Goal: Task Accomplishment & Management: Manage account settings

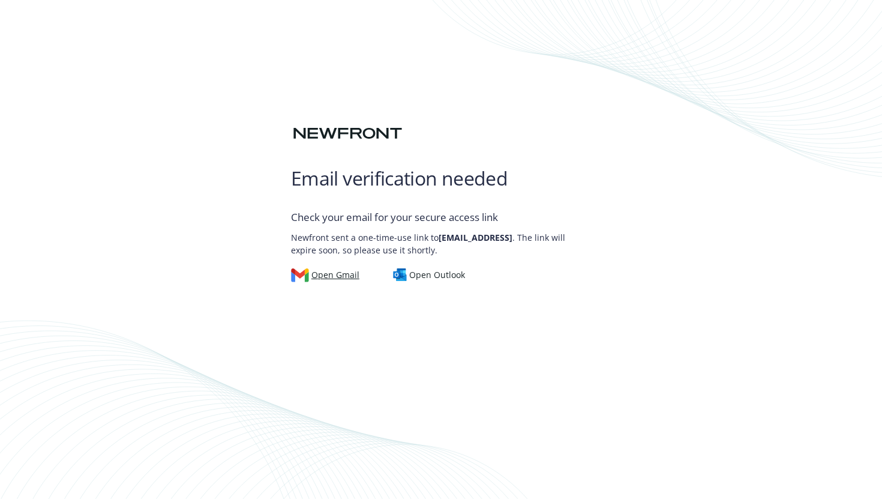
click at [334, 270] on div "Open Gmail" at bounding box center [325, 274] width 68 height 13
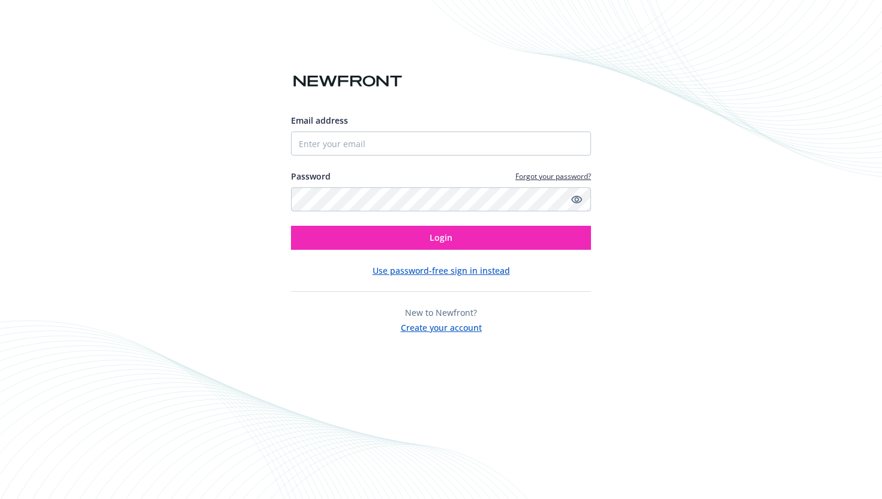
click at [442, 271] on button "Use password-free sign in instead" at bounding box center [441, 270] width 137 height 13
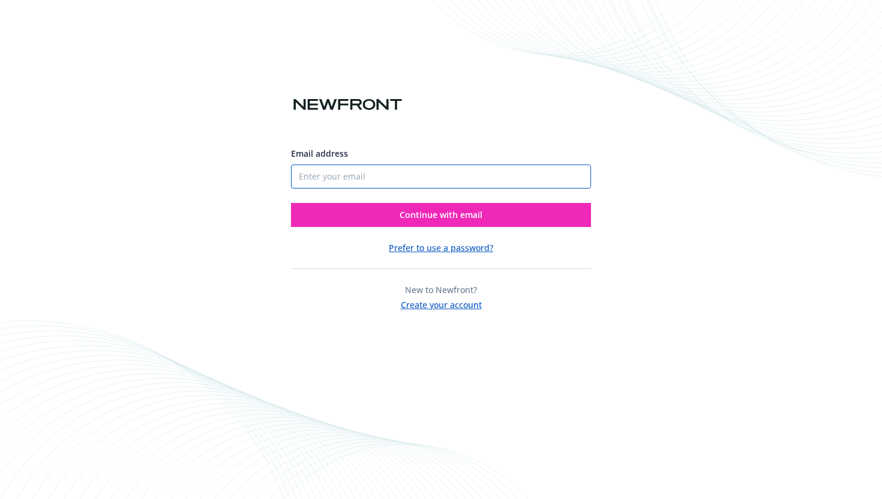
click at [439, 179] on input "Email address" at bounding box center [441, 176] width 300 height 24
type input "[EMAIL_ADDRESS]"
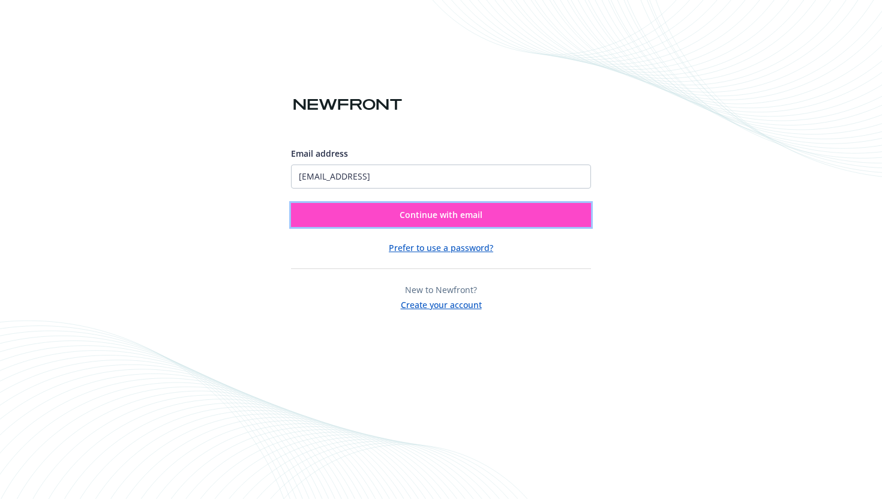
click at [413, 223] on button "Continue with email" at bounding box center [441, 215] width 300 height 24
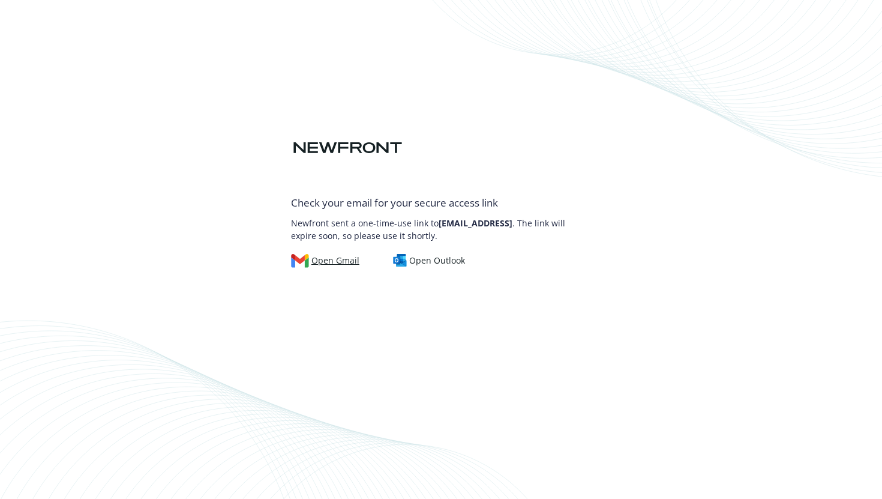
click at [330, 263] on div "Open Gmail" at bounding box center [325, 260] width 68 height 13
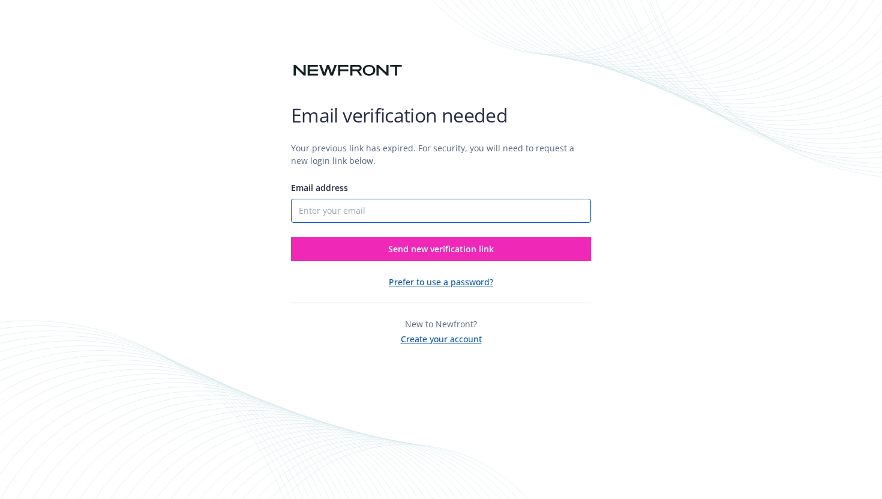
click at [400, 214] on input "Email address" at bounding box center [441, 211] width 300 height 24
type input "[EMAIL_ADDRESS]"
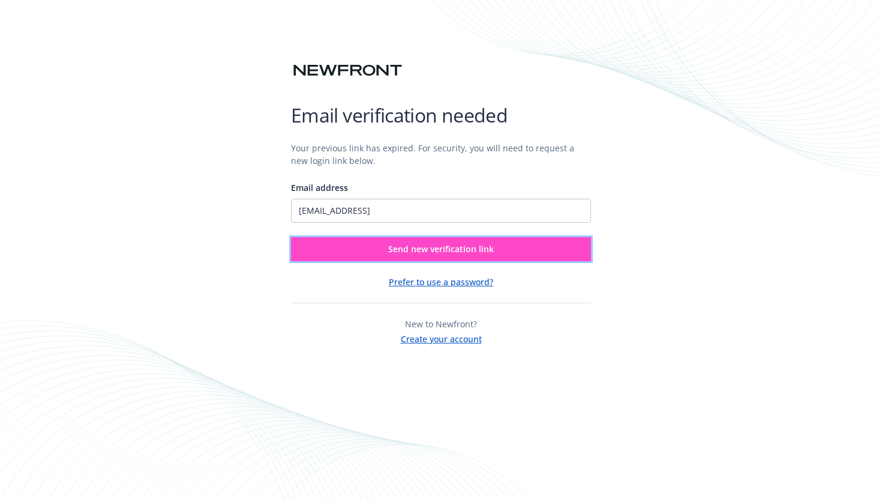
click at [391, 250] on span "Send new verification link" at bounding box center [441, 248] width 106 height 11
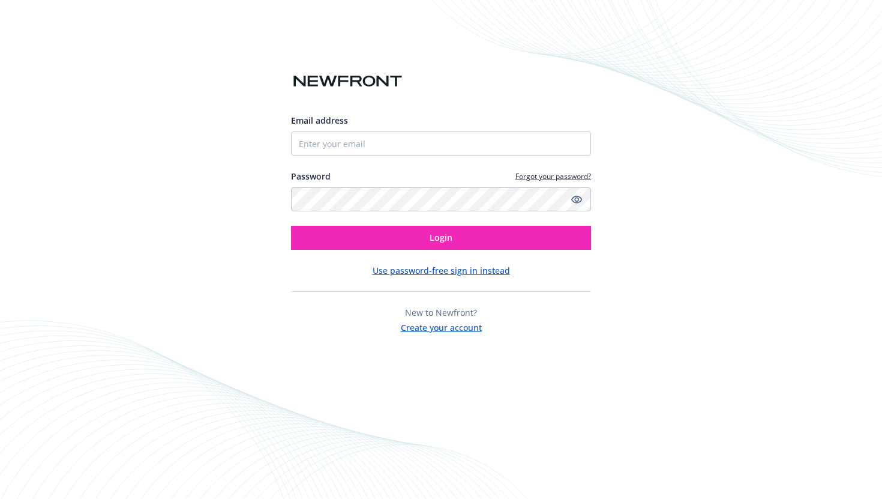
click at [448, 271] on button "Use password-free sign in instead" at bounding box center [441, 270] width 137 height 13
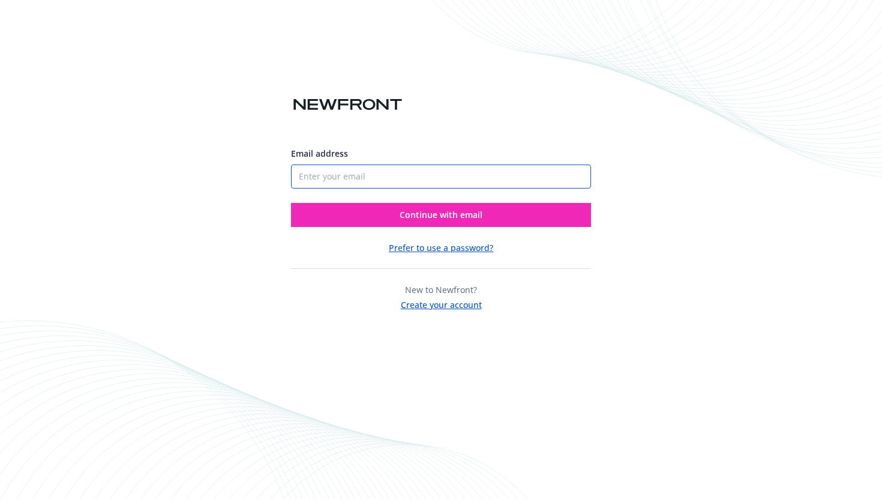
click at [427, 176] on input "Email address" at bounding box center [441, 176] width 300 height 24
type input "[EMAIL_ADDRESS]"
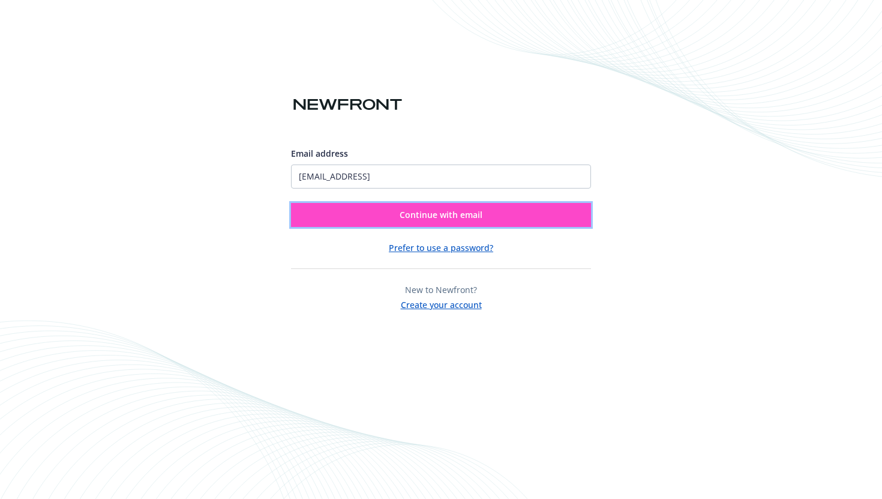
click at [397, 224] on button "Continue with email" at bounding box center [441, 215] width 300 height 24
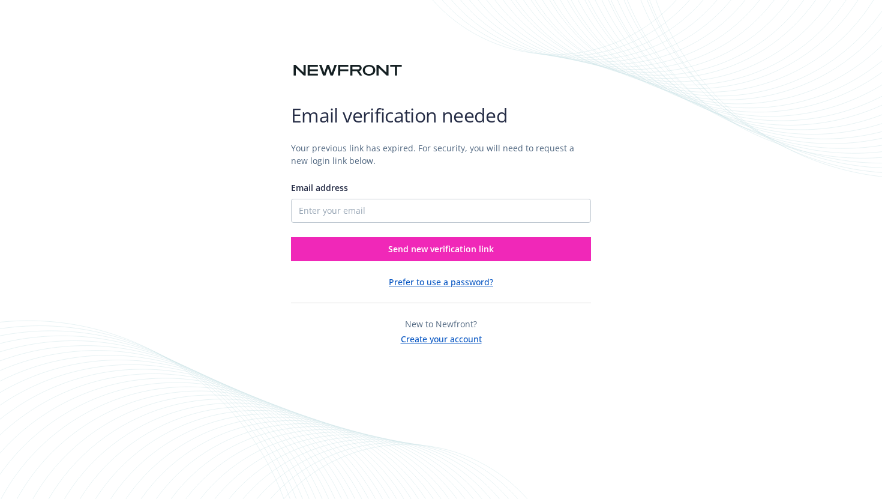
click at [421, 284] on button "Prefer to use a password?" at bounding box center [441, 281] width 104 height 13
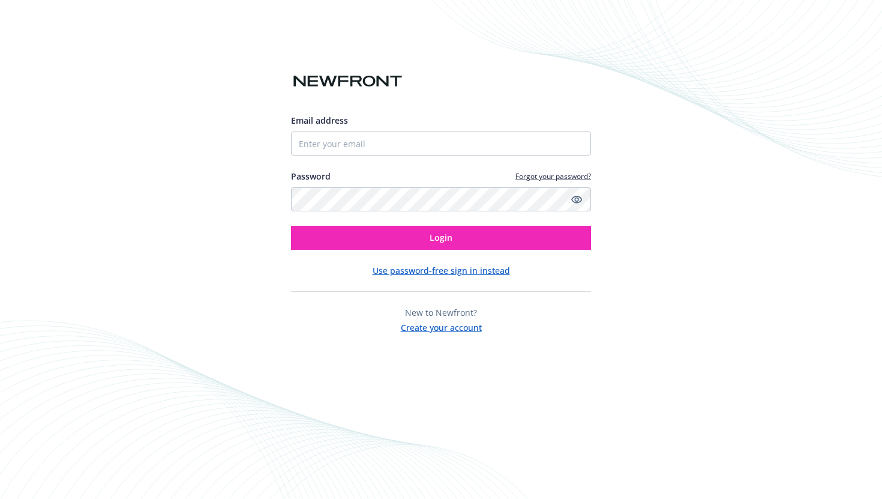
click at [526, 175] on link "Forgot your password?" at bounding box center [553, 176] width 76 height 10
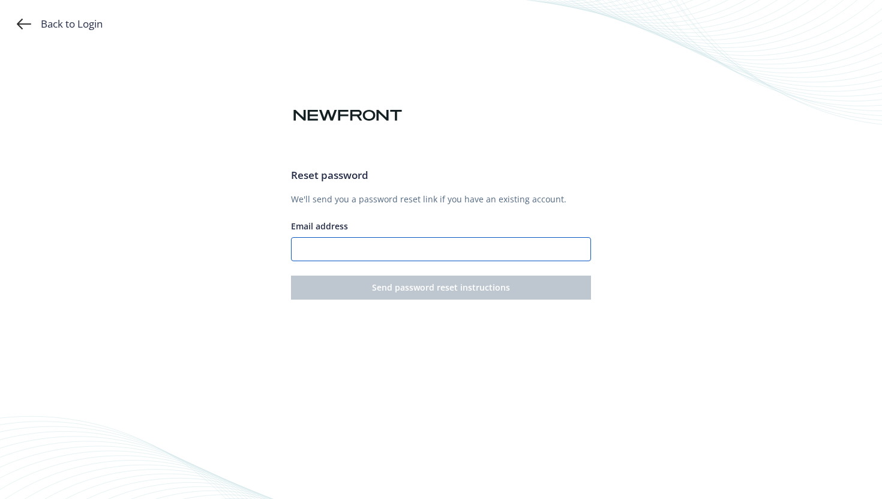
click at [386, 251] on input "Email address" at bounding box center [441, 249] width 300 height 24
type input "[EMAIL_ADDRESS]"
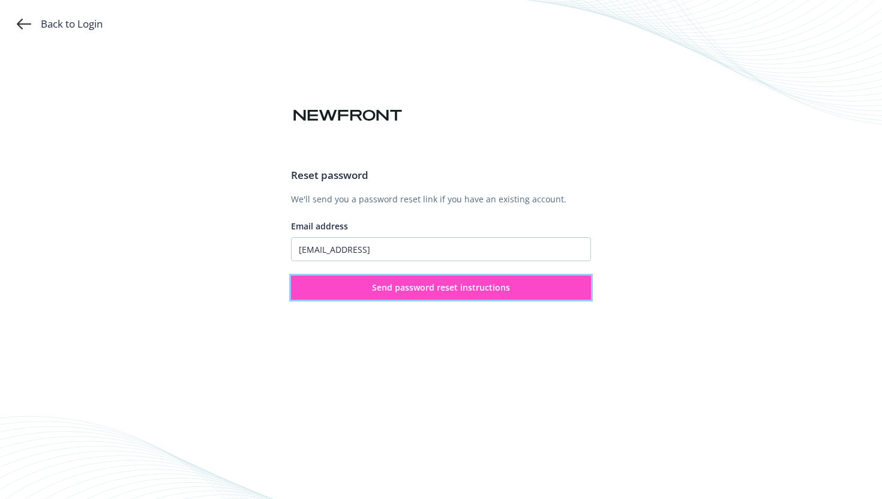
click at [392, 289] on span "Send password reset instructions" at bounding box center [441, 286] width 138 height 11
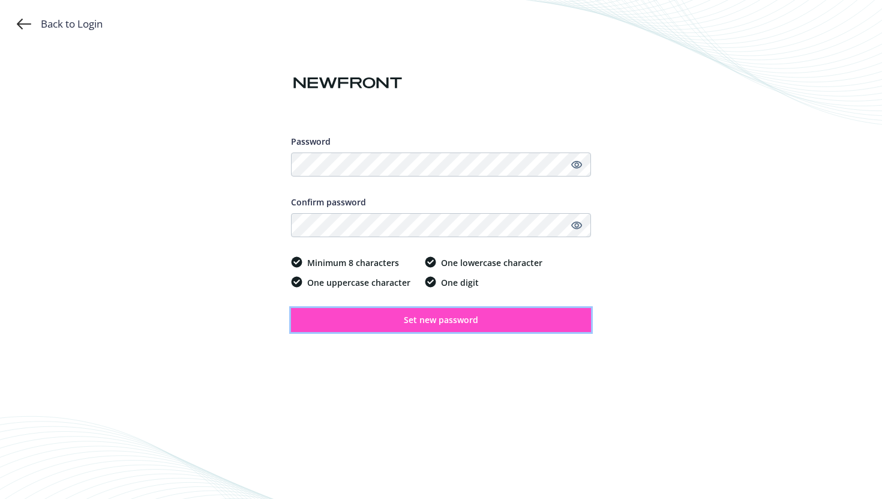
click at [403, 326] on button "Set new password" at bounding box center [441, 320] width 300 height 24
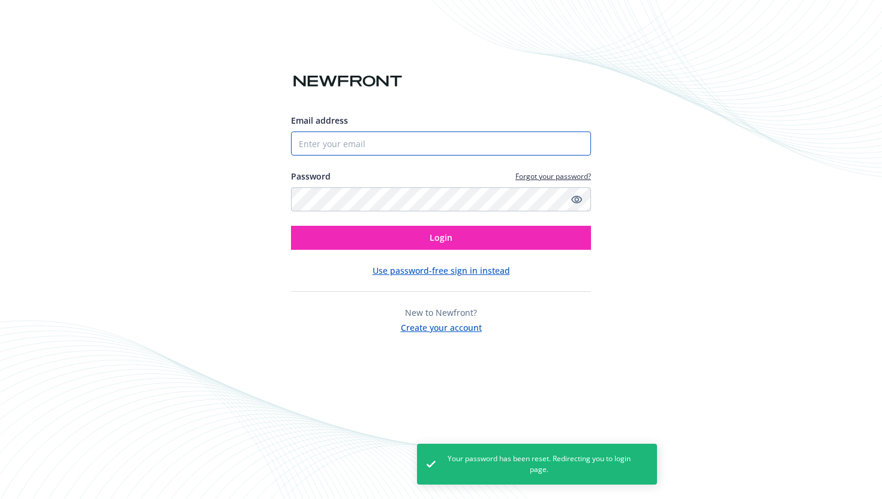
click at [421, 143] on input "Email address" at bounding box center [441, 143] width 300 height 24
type input "[EMAIL_ADDRESS]"
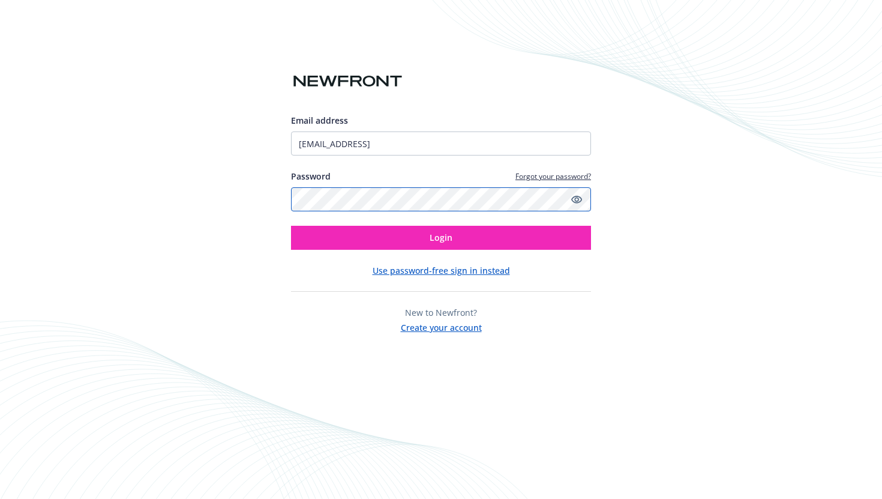
click at [291, 226] on button "Login" at bounding box center [441, 238] width 300 height 24
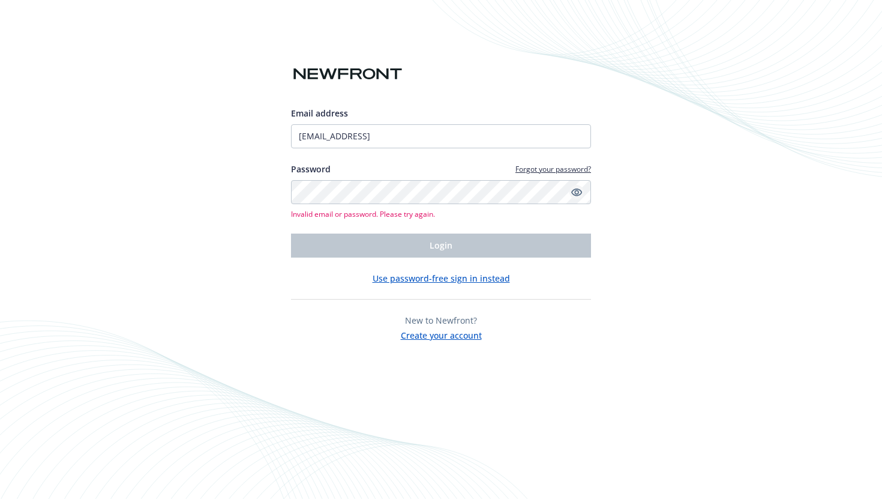
click at [577, 193] on icon "Show password" at bounding box center [576, 192] width 11 height 8
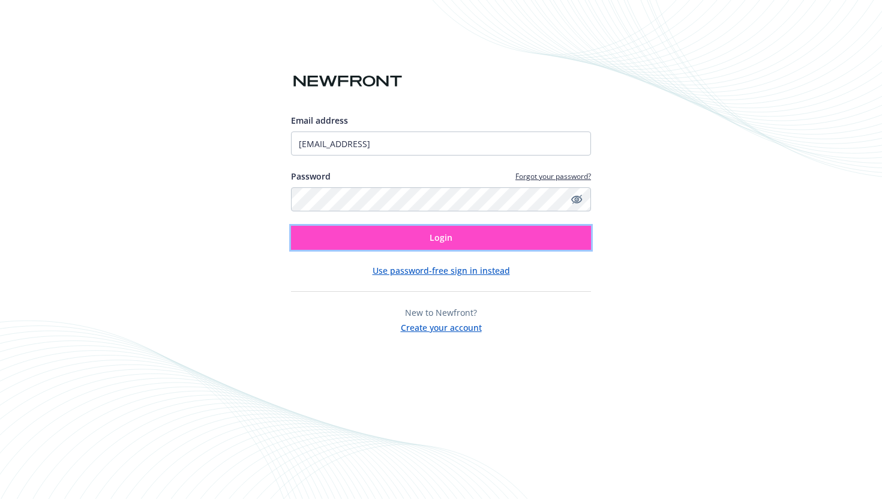
click at [455, 236] on button "Login" at bounding box center [441, 238] width 300 height 24
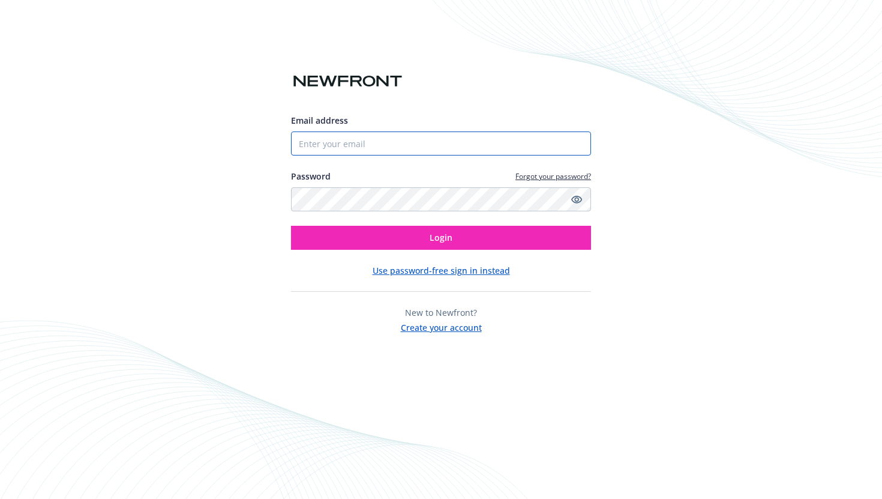
click at [415, 147] on input "Email address" at bounding box center [441, 143] width 300 height 24
type input "[EMAIL_ADDRESS]"
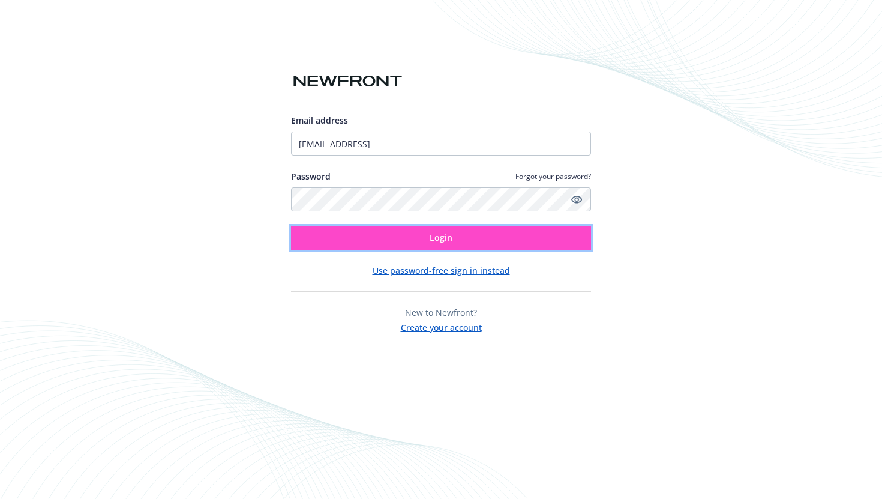
click at [386, 238] on button "Login" at bounding box center [441, 238] width 300 height 24
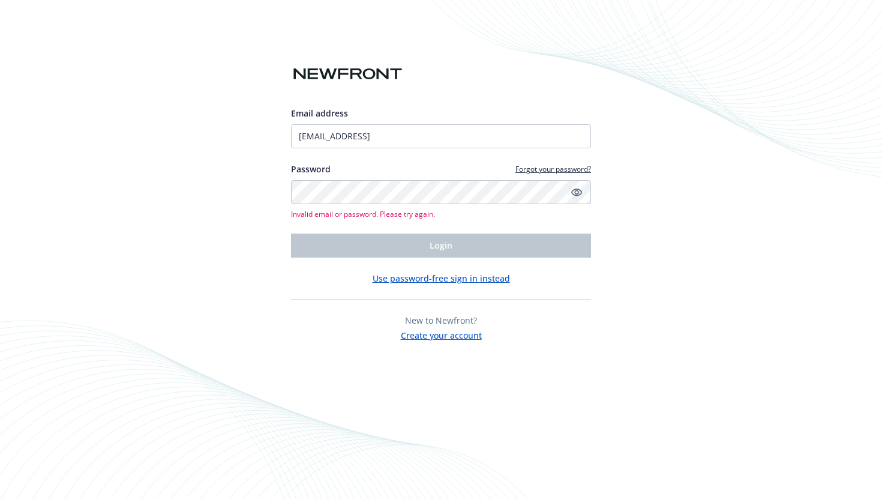
click at [419, 275] on button "Use password-free sign in instead" at bounding box center [441, 278] width 137 height 13
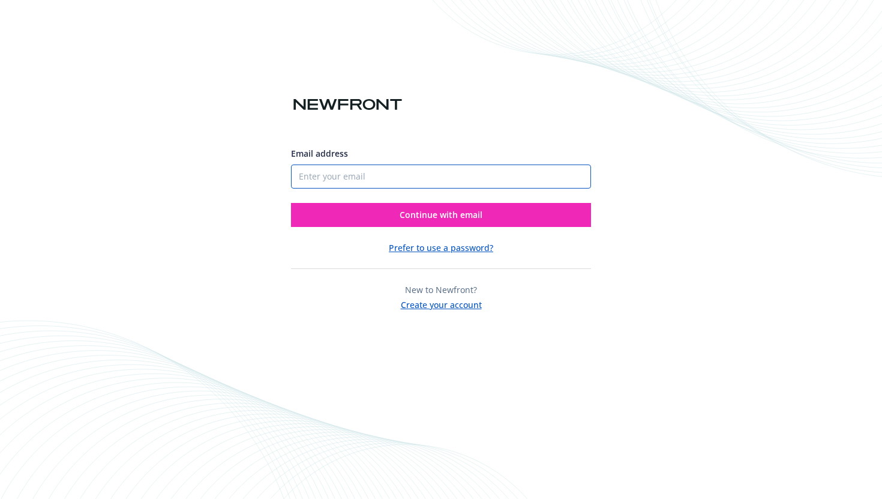
click at [428, 170] on input "Email address" at bounding box center [441, 176] width 300 height 24
type input "[EMAIL_ADDRESS]"
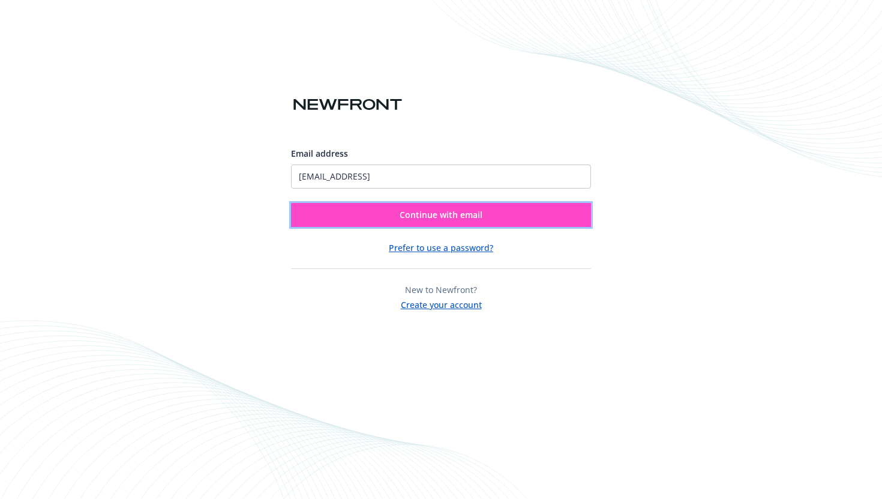
click at [410, 209] on span "Continue with email" at bounding box center [441, 214] width 83 height 11
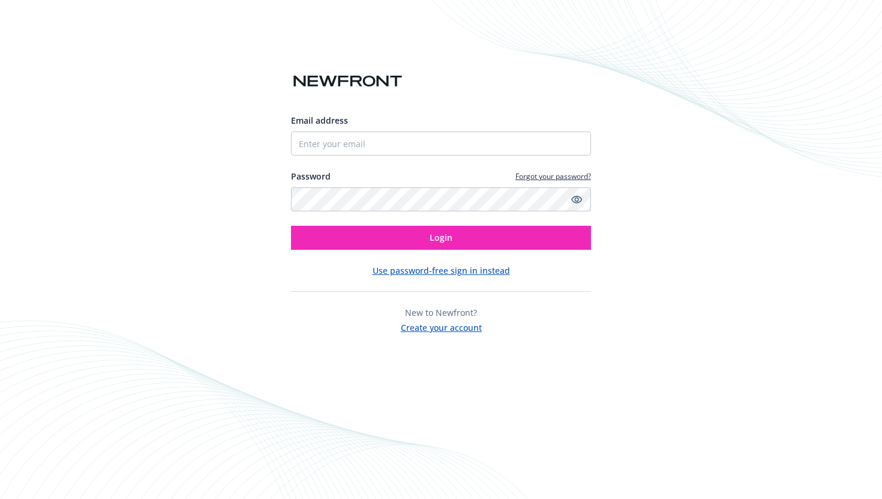
click at [424, 161] on div "Email address Password Forgot your password? Login" at bounding box center [441, 182] width 300 height 136
click at [428, 148] on input "Email address" at bounding box center [441, 143] width 300 height 24
type input "bo.dong@cephia.ai"
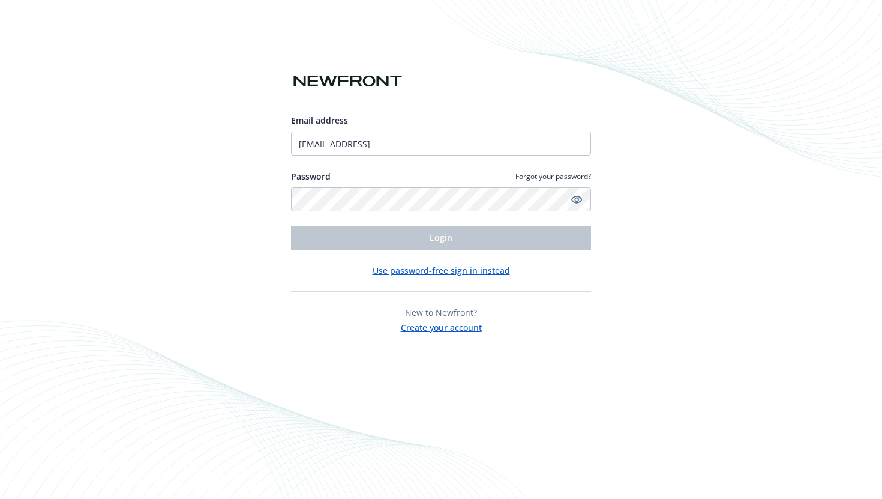
click at [535, 175] on link "Forgot your password?" at bounding box center [553, 176] width 76 height 10
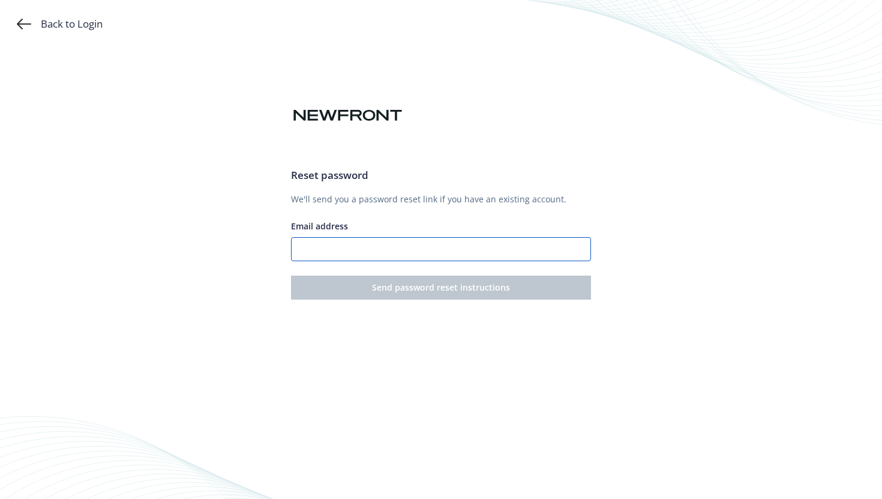
click at [422, 250] on input "Email address" at bounding box center [441, 249] width 300 height 24
type input "bo.dong@cephia.ai"
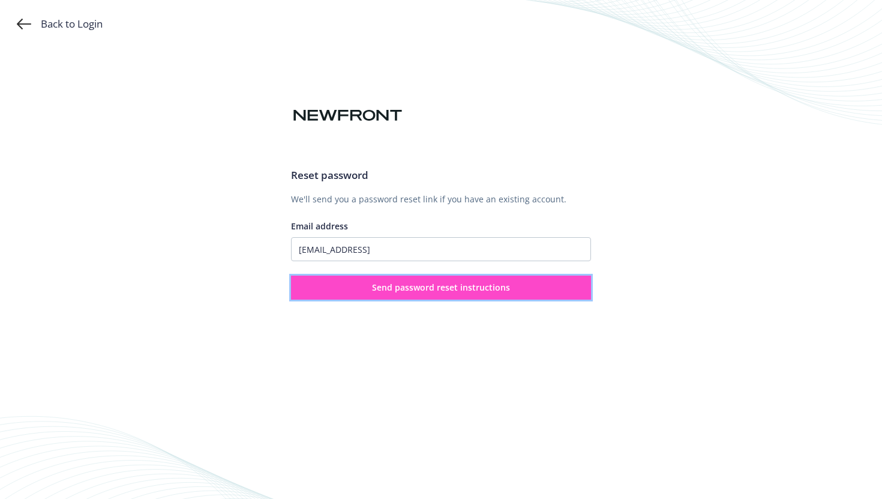
click at [423, 293] on span "Send password reset instructions" at bounding box center [441, 286] width 138 height 11
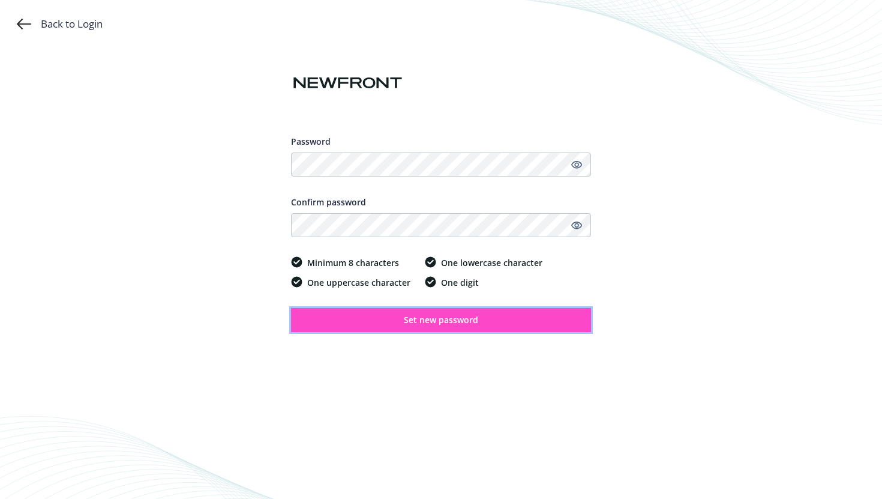
click at [448, 322] on span "Set new password" at bounding box center [441, 319] width 74 height 11
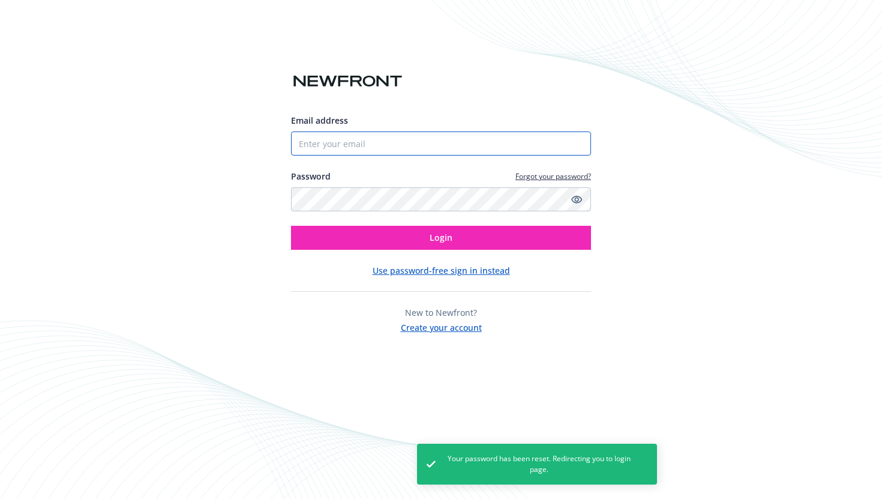
click at [401, 140] on input "Email address" at bounding box center [441, 143] width 300 height 24
type input "[EMAIL_ADDRESS]"
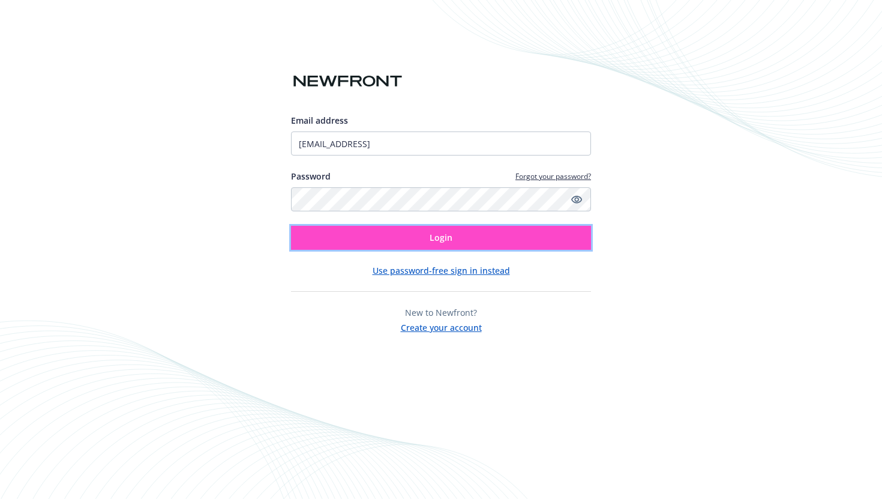
click at [388, 242] on button "Login" at bounding box center [441, 238] width 300 height 24
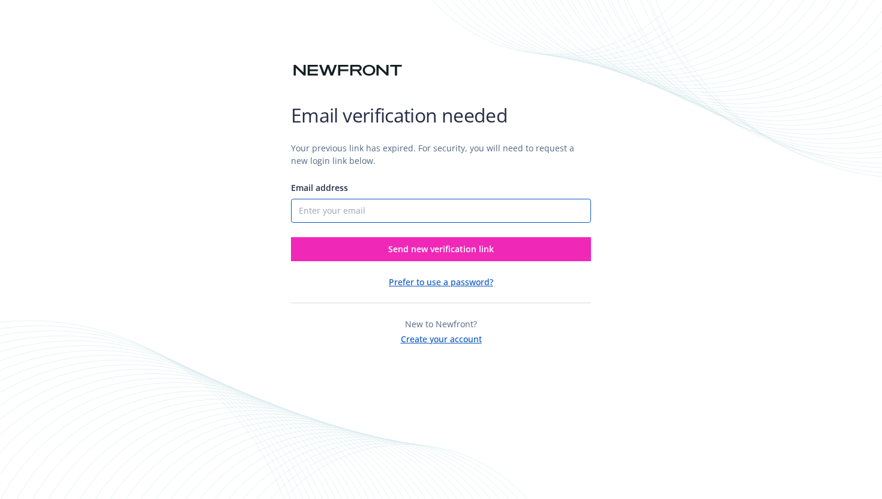
click at [400, 210] on input "Email address" at bounding box center [441, 211] width 300 height 24
type input "[EMAIL_ADDRESS]"
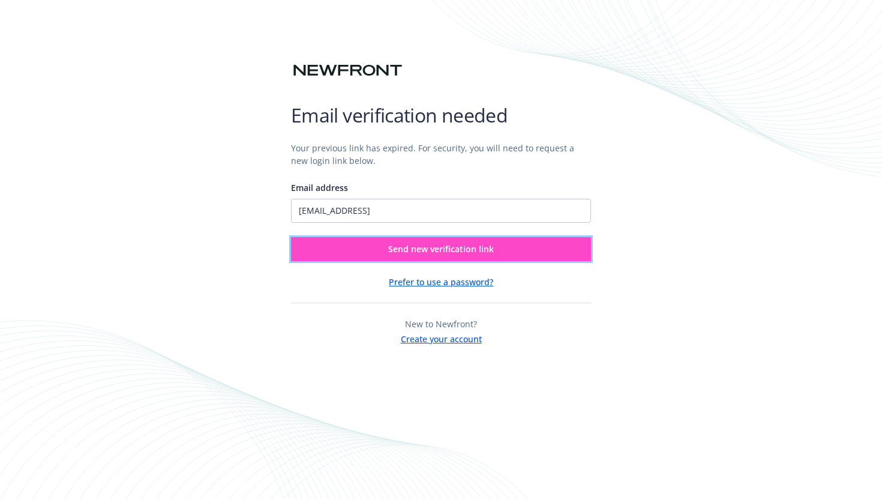
click at [394, 245] on span "Send new verification link" at bounding box center [441, 248] width 106 height 11
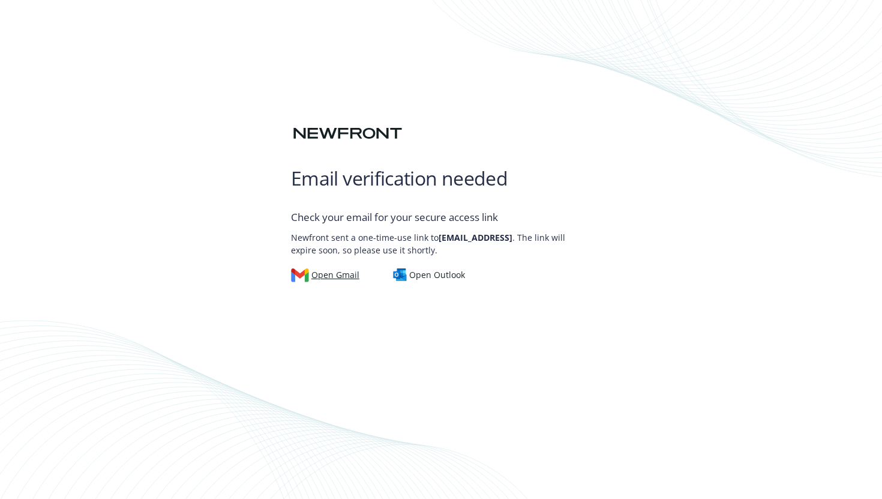
click at [334, 274] on div "Open Gmail" at bounding box center [325, 274] width 68 height 13
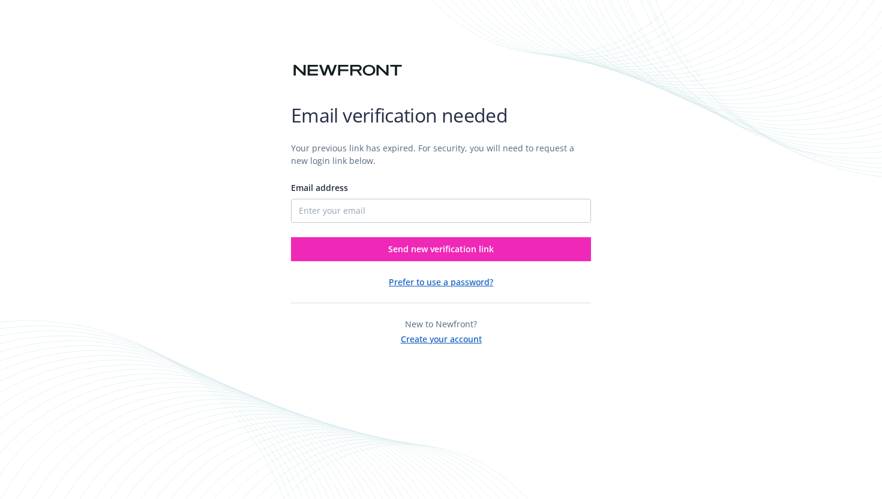
click at [404, 283] on button "Prefer to use a password?" at bounding box center [441, 281] width 104 height 13
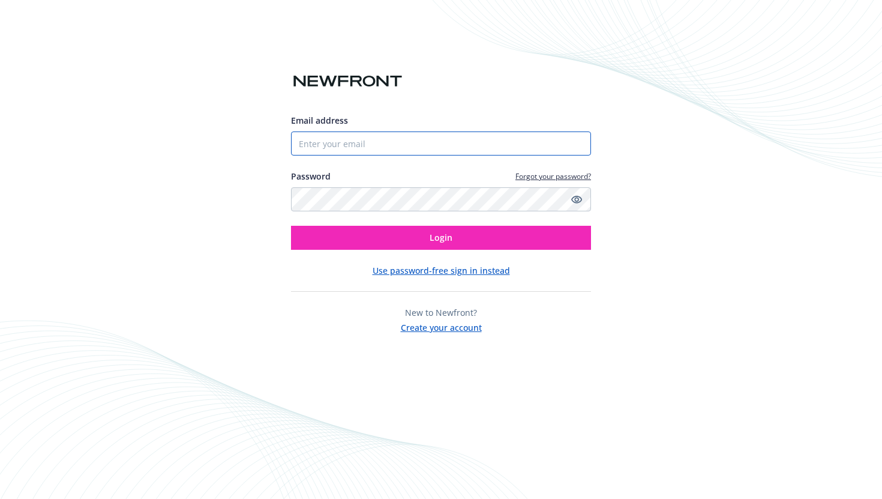
click at [387, 139] on input "Email address" at bounding box center [441, 143] width 300 height 24
type input "[EMAIL_ADDRESS]"
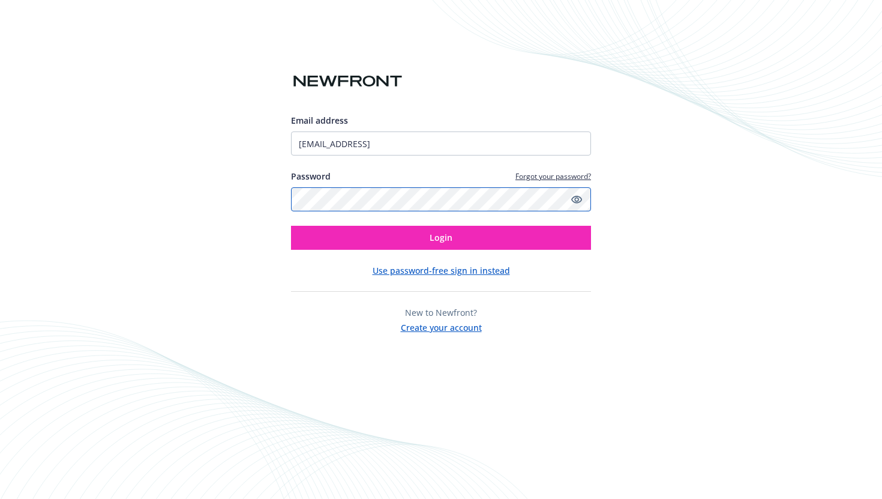
click at [291, 226] on button "Login" at bounding box center [441, 238] width 300 height 24
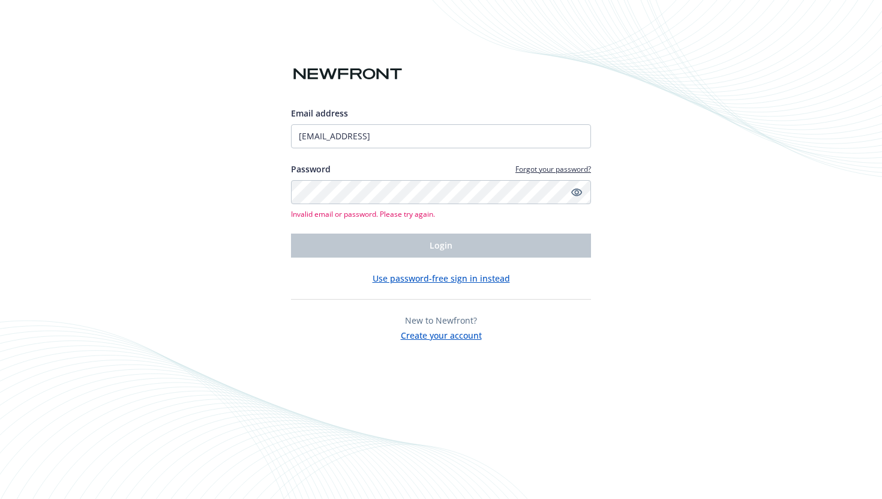
click at [451, 281] on button "Use password-free sign in instead" at bounding box center [441, 278] width 137 height 13
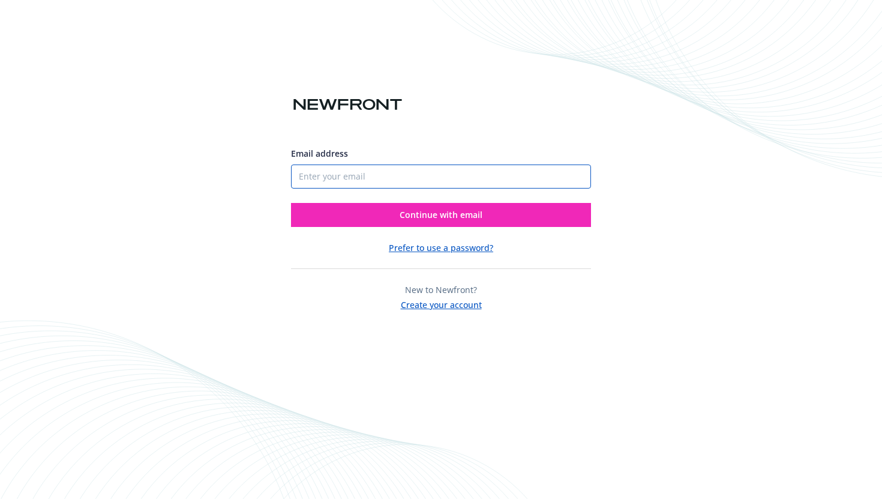
click at [420, 175] on input "Email address" at bounding box center [441, 176] width 300 height 24
type input "[EMAIL_ADDRESS]"
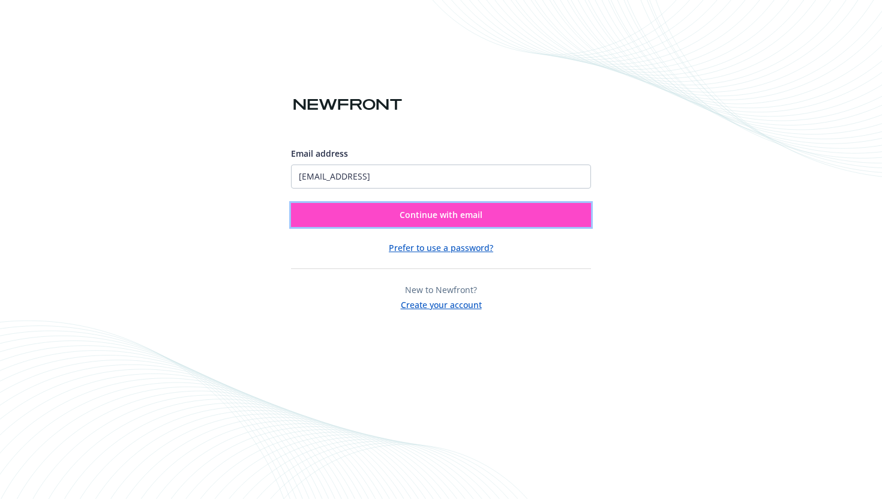
click at [408, 211] on span "Continue with email" at bounding box center [441, 214] width 83 height 11
